Goal: Find specific page/section: Find specific page/section

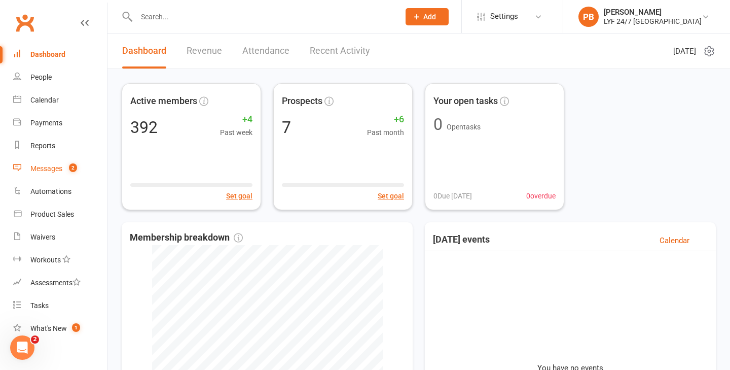
click at [45, 168] on div "Messages" at bounding box center [46, 168] width 32 height 8
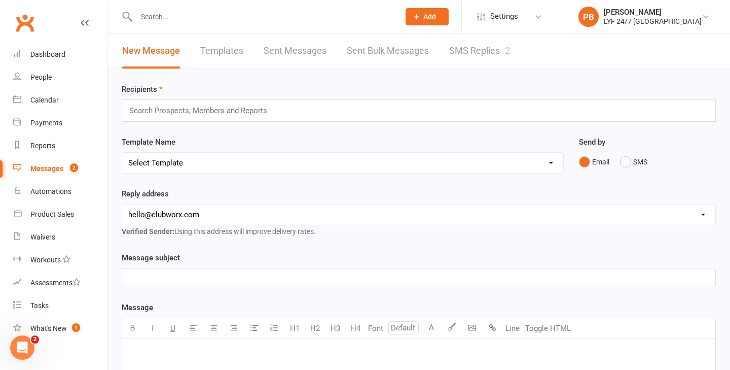
click at [483, 56] on link "SMS Replies 2" at bounding box center [479, 50] width 61 height 35
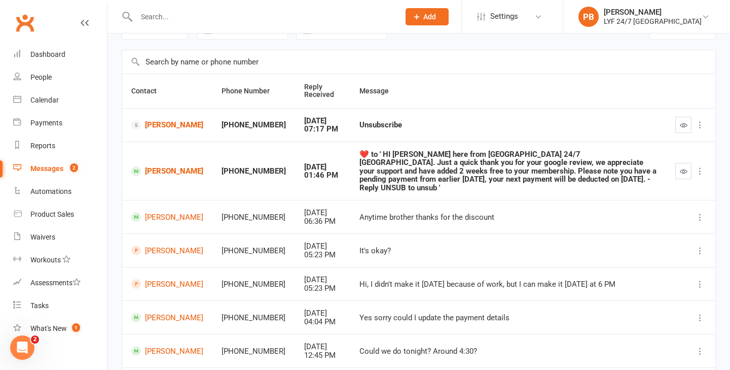
scroll to position [60, 0]
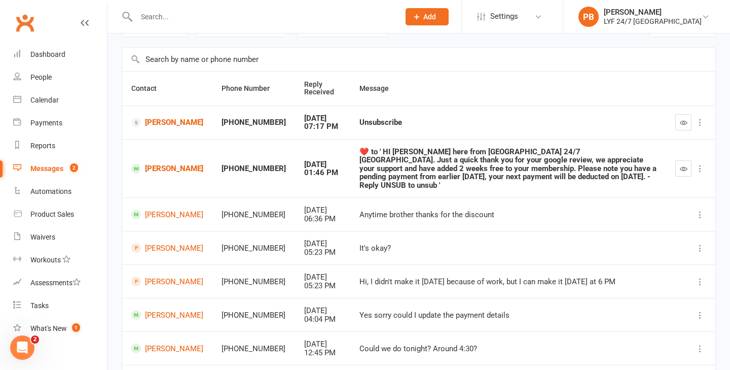
click at [158, 130] on td "[PERSON_NAME]" at bounding box center [167, 121] width 90 height 33
click at [161, 125] on link "[PERSON_NAME]" at bounding box center [167, 123] width 72 height 10
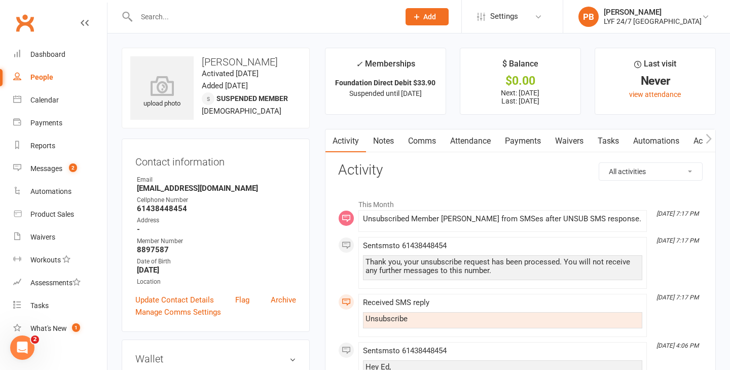
click at [432, 139] on link "Comms" at bounding box center [422, 140] width 42 height 23
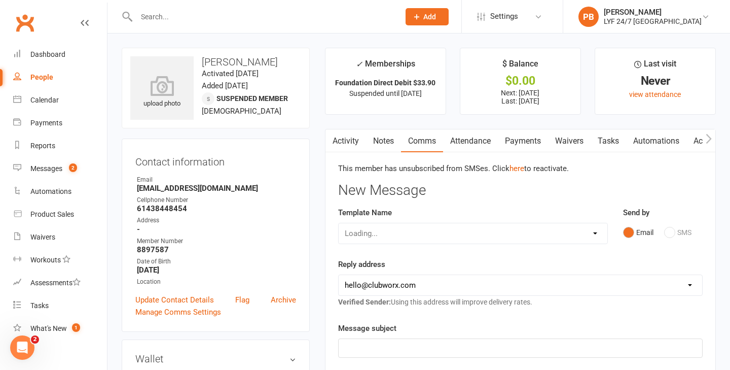
scroll to position [1, 0]
click at [31, 174] on link "Messages 2" at bounding box center [60, 168] width 94 height 23
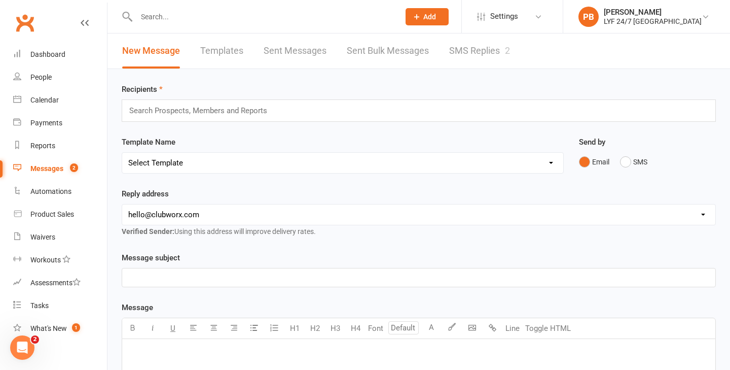
click at [489, 54] on link "SMS Replies 2" at bounding box center [479, 50] width 61 height 35
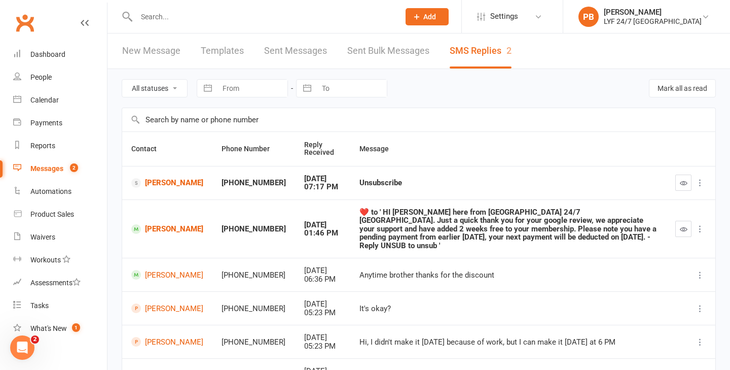
click at [175, 13] on input "text" at bounding box center [262, 17] width 259 height 14
type input "c"
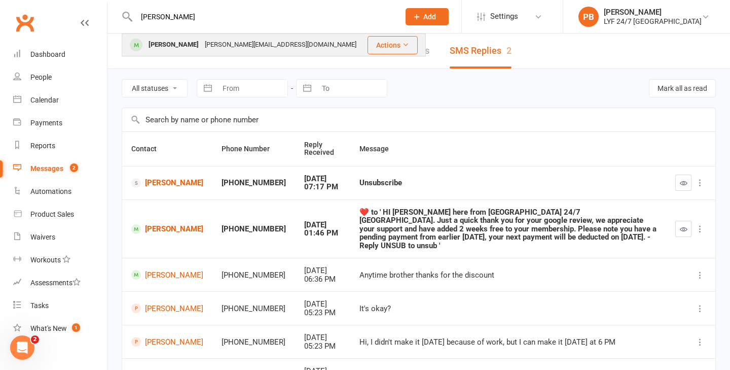
type input "[PERSON_NAME]"
click at [161, 55] on div "[PERSON_NAME] [PERSON_NAME][EMAIL_ADDRESS][DOMAIN_NAME]" at bounding box center [244, 44] width 243 height 21
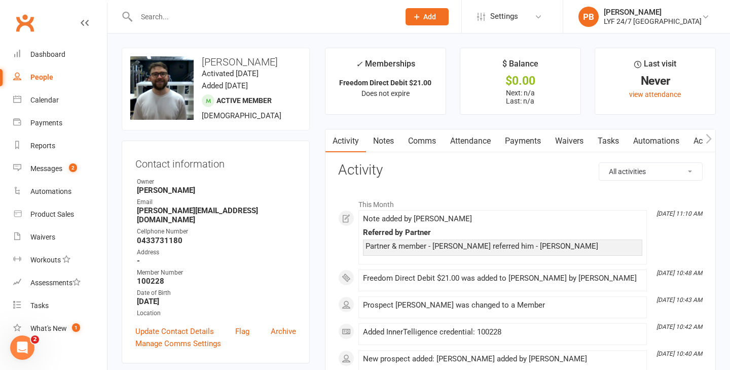
click at [695, 138] on link "Access Control" at bounding box center [720, 140] width 67 height 23
